Goal: Navigation & Orientation: Understand site structure

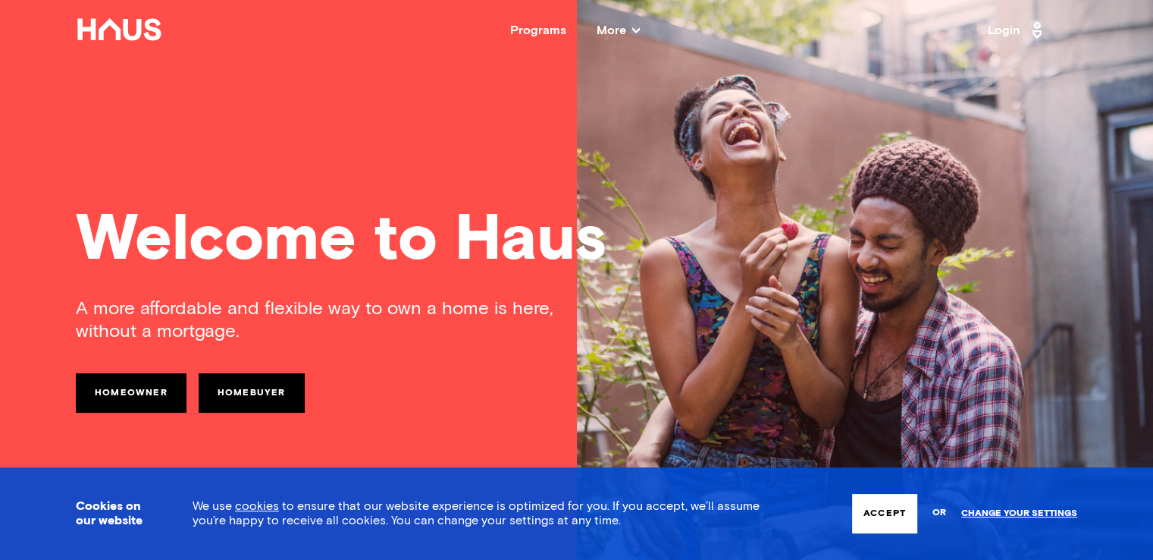
click at [886, 521] on button "Accept" at bounding box center [884, 513] width 65 height 39
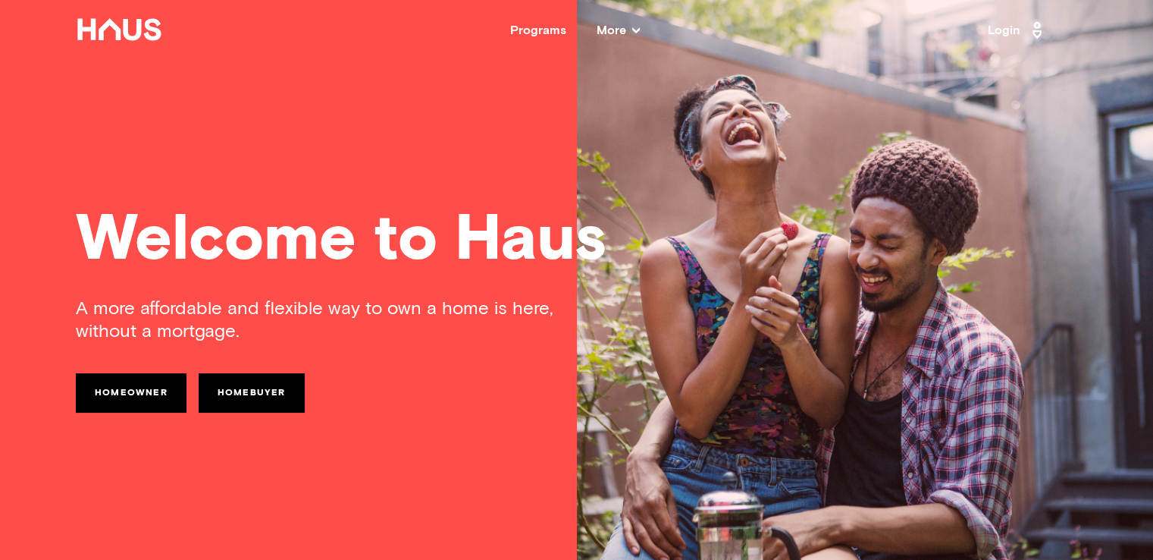
click at [640, 26] on div "Programs More Resources Testimonials FAQ About Us" at bounding box center [575, 30] width 825 height 12
click at [632, 28] on icon at bounding box center [636, 30] width 8 height 6
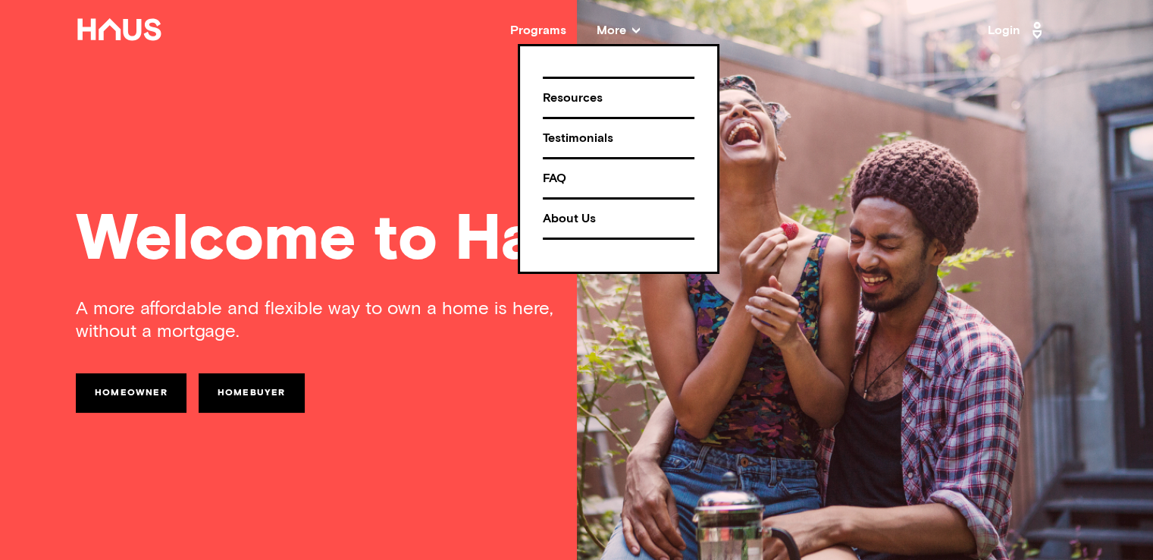
click at [632, 28] on icon at bounding box center [636, 30] width 8 height 6
click at [425, 125] on div "Welcome to Haus A more affordable and flexible way to own a home is here, witho…" at bounding box center [576, 312] width 1153 height 625
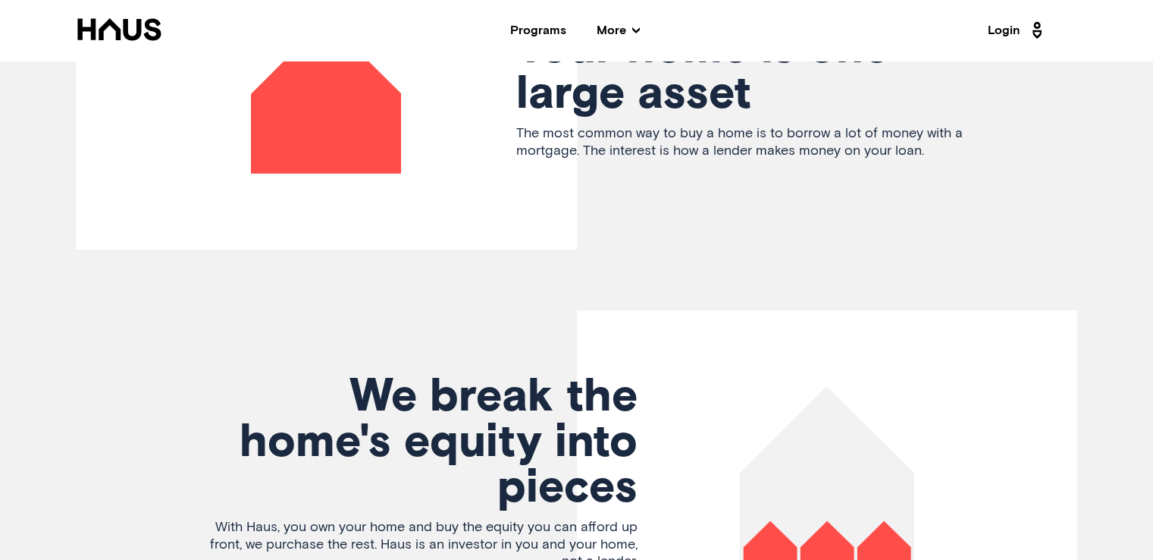
scroll to position [3109, 0]
